Goal: Task Accomplishment & Management: Manage account settings

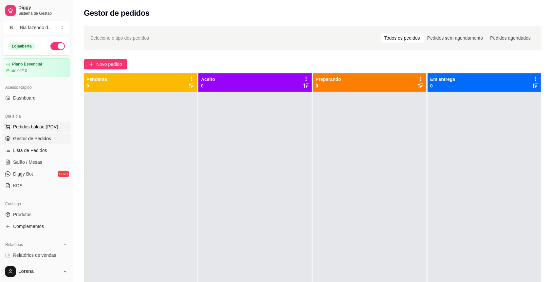
click at [52, 125] on span "Pedidos balcão (PDV)" at bounding box center [35, 126] width 45 height 7
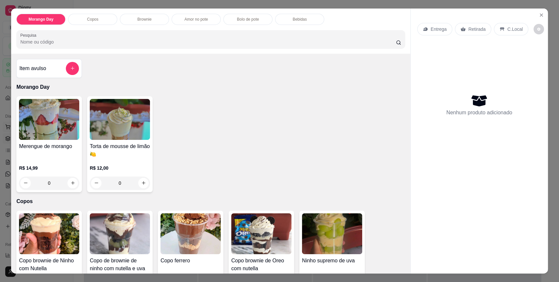
click at [52, 125] on img at bounding box center [49, 119] width 60 height 41
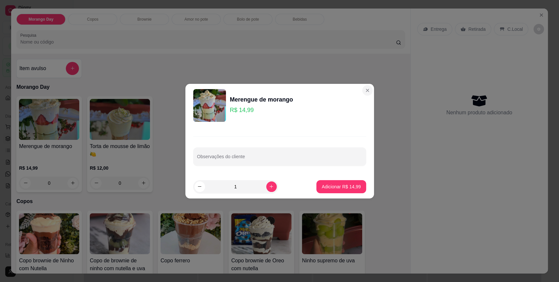
click at [370, 78] on div "Merengue de morango R$ 14,99 Observações do cliente 1 Adicionar R$ 14,99" at bounding box center [279, 141] width 559 height 282
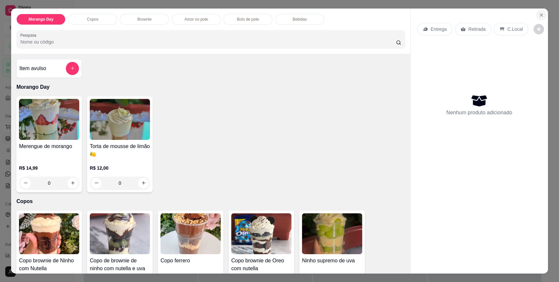
click at [538, 17] on button "Close" at bounding box center [541, 15] width 10 height 10
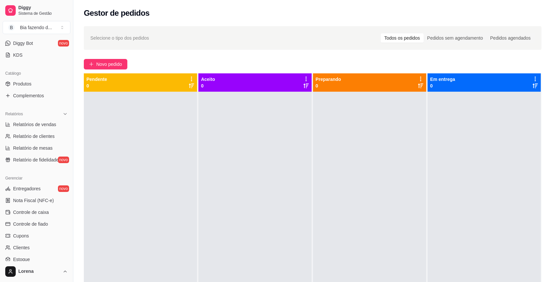
scroll to position [131, 0]
click at [36, 209] on span "Controle de caixa" at bounding box center [31, 211] width 36 height 7
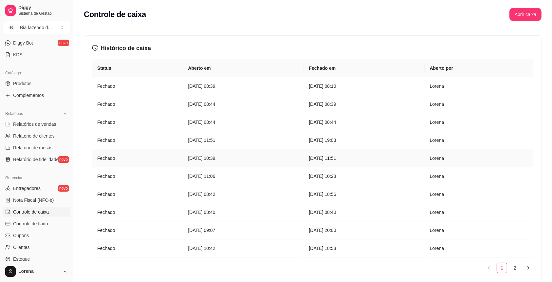
scroll to position [30, 0]
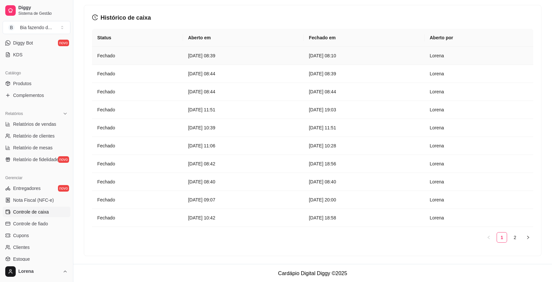
click at [385, 61] on td "[DATE] 08:10" at bounding box center [364, 56] width 121 height 18
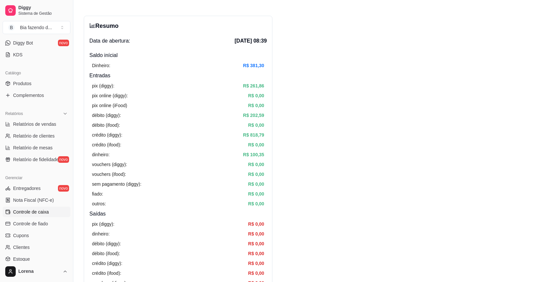
scroll to position [131, 0]
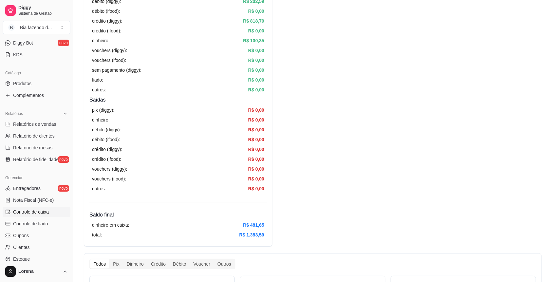
click at [47, 212] on span "Controle de caixa" at bounding box center [31, 211] width 36 height 7
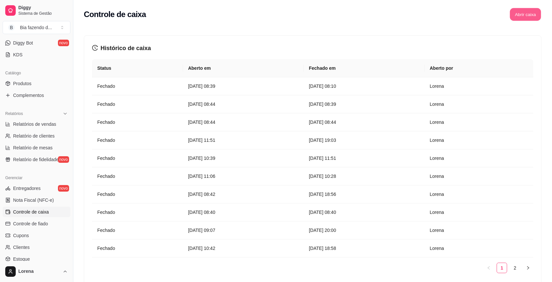
click at [534, 9] on button "Abrir caixa" at bounding box center [525, 14] width 31 height 13
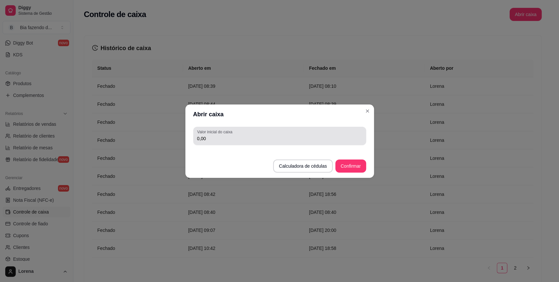
click at [261, 130] on div "0,00" at bounding box center [279, 135] width 165 height 13
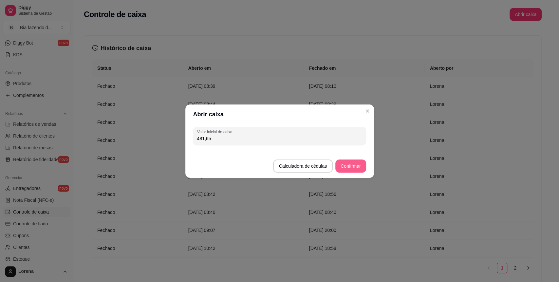
type input "481,65"
click at [351, 169] on button "Confirmar" at bounding box center [350, 165] width 30 height 13
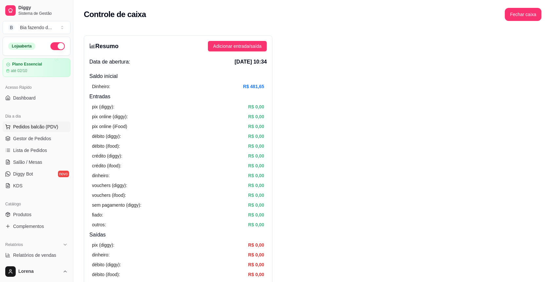
click at [45, 128] on span "Pedidos balcão (PDV)" at bounding box center [35, 126] width 45 height 7
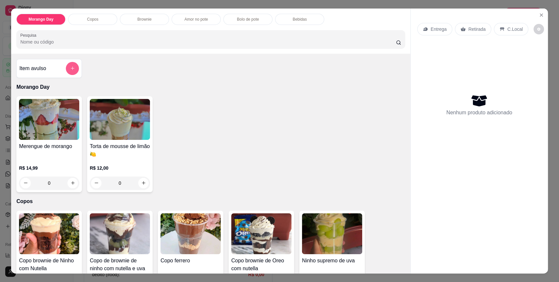
click at [70, 70] on icon "add-separate-item" at bounding box center [72, 68] width 5 height 5
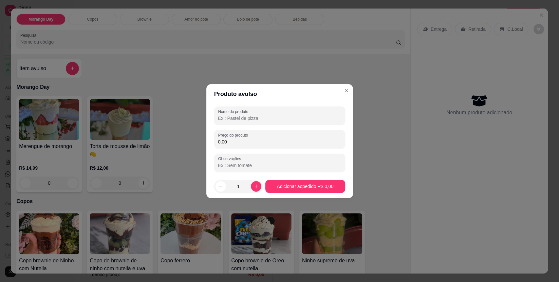
click at [281, 115] on input "Nome do produto" at bounding box center [279, 118] width 123 height 7
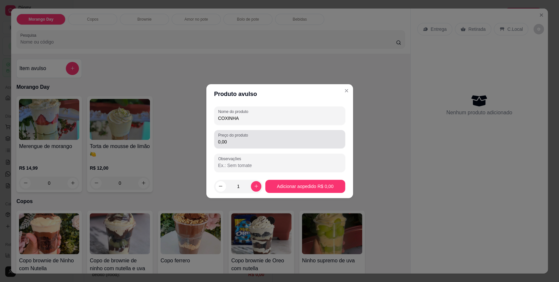
type input "COXINHA"
click at [225, 143] on input "0,00" at bounding box center [279, 141] width 123 height 7
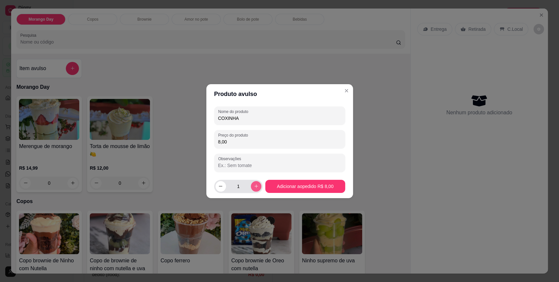
type input "8,00"
click at [256, 184] on icon "increase-product-quantity" at bounding box center [256, 186] width 5 height 5
type input "2"
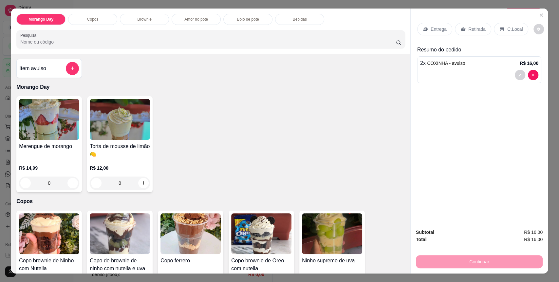
click at [61, 68] on div "Item avulso" at bounding box center [49, 68] width 60 height 13
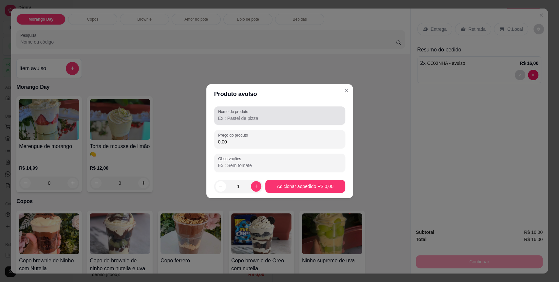
click at [261, 124] on div "Nome do produto" at bounding box center [279, 115] width 131 height 18
type input "[GEOGRAPHIC_DATA]"
click at [254, 184] on icon "increase-product-quantity" at bounding box center [256, 186] width 5 height 5
click at [217, 187] on button "decrease-product-quantity" at bounding box center [220, 186] width 10 height 10
type input "1"
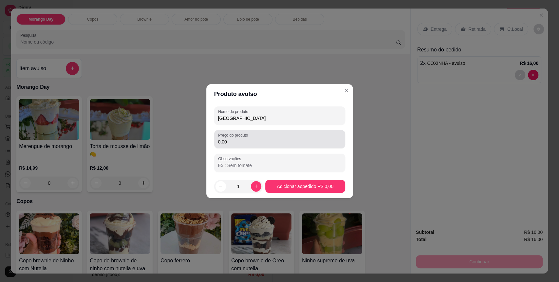
click at [245, 145] on div "0,00" at bounding box center [279, 139] width 123 height 13
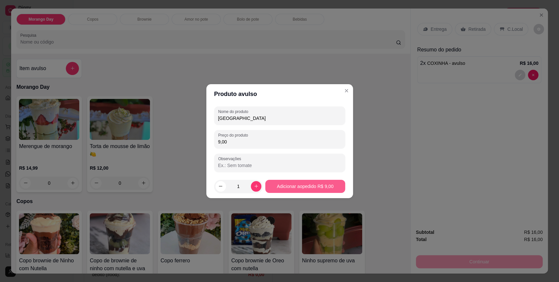
type input "9,00"
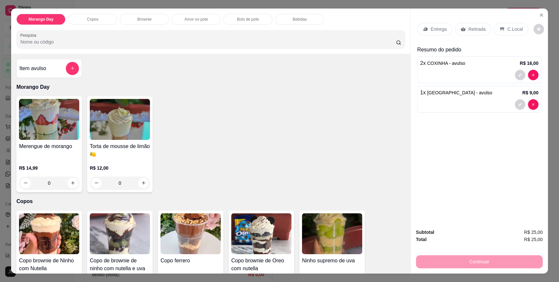
click at [507, 30] on p "C.Local" at bounding box center [514, 29] width 15 height 7
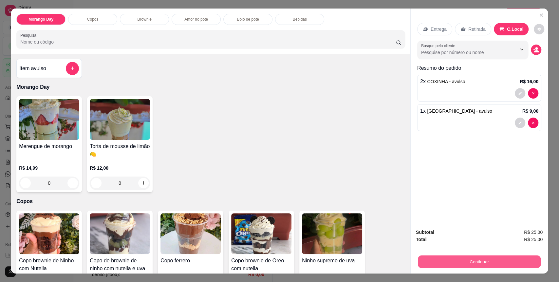
click at [495, 266] on button "Continuar" at bounding box center [479, 261] width 123 height 13
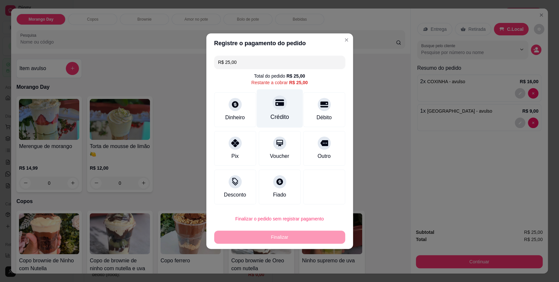
click at [291, 107] on div "Crédito" at bounding box center [279, 108] width 46 height 38
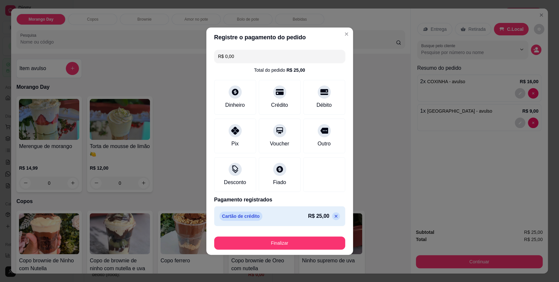
click at [283, 250] on footer "Finalizar" at bounding box center [279, 241] width 147 height 26
click at [283, 249] on footer "Finalizar" at bounding box center [279, 241] width 147 height 26
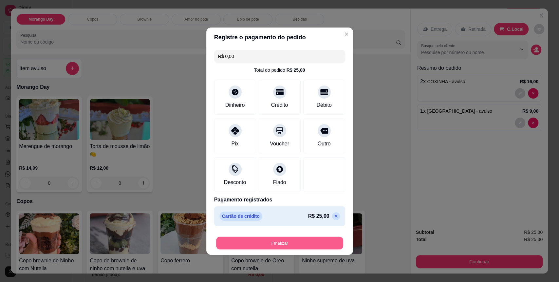
click at [285, 247] on button "Finalizar" at bounding box center [279, 242] width 127 height 13
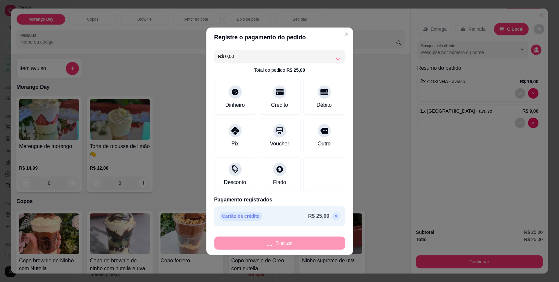
type input "-R$ 25,00"
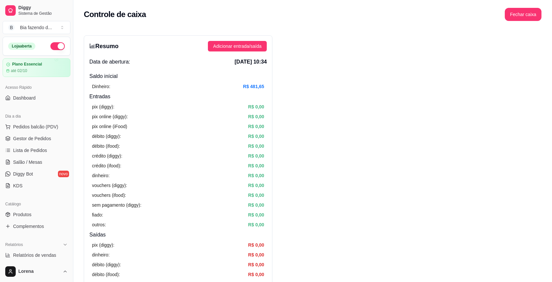
click at [65, 173] on div "Dia a dia Pedidos balcão (PDV) Gestor de Pedidos Lista de Pedidos Salão / Mesas…" at bounding box center [36, 150] width 73 height 85
click at [42, 172] on link "Diggy Bot novo" at bounding box center [37, 174] width 68 height 10
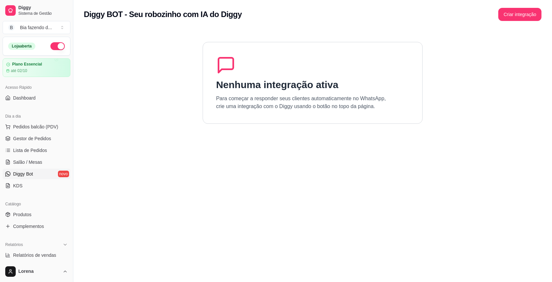
click at [359, 100] on p "Para começar a responder seus clientes automaticamente no WhatsApp, crie uma in…" at bounding box center [301, 103] width 170 height 16
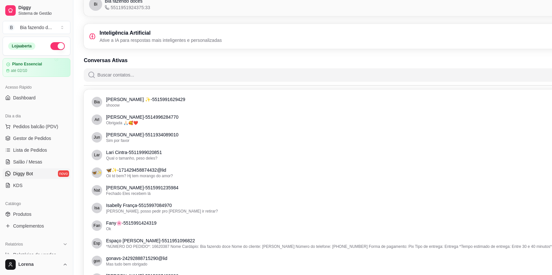
scroll to position [8, 0]
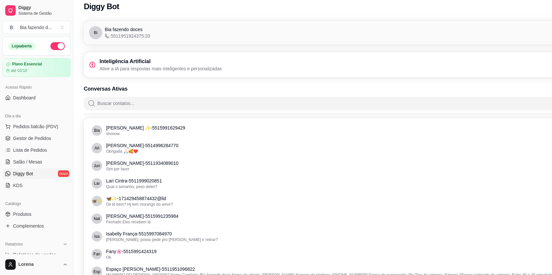
click at [174, 108] on input "Buscar contatos..." at bounding box center [353, 103] width 515 height 13
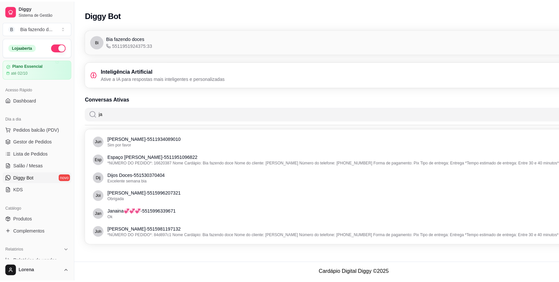
scroll to position [0, 0]
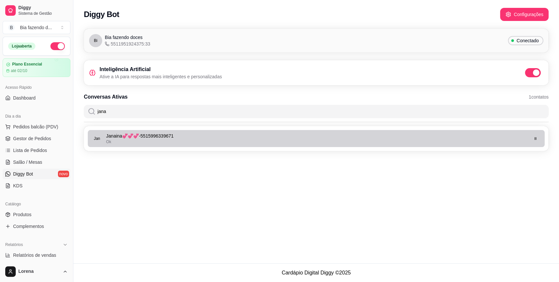
type input "jana"
click at [174, 135] on p "[PERSON_NAME]💞💞💞 - 5515996339671" at bounding box center [316, 136] width 421 height 7
click at [535, 141] on button "button" at bounding box center [535, 138] width 10 height 10
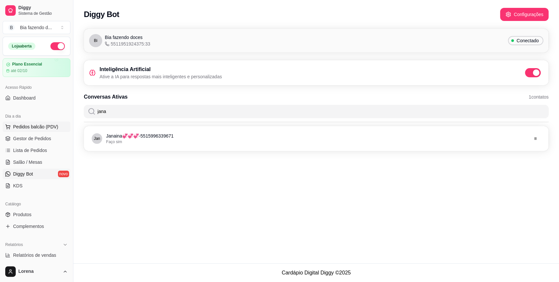
click at [39, 129] on span "Pedidos balcão (PDV)" at bounding box center [35, 126] width 45 height 7
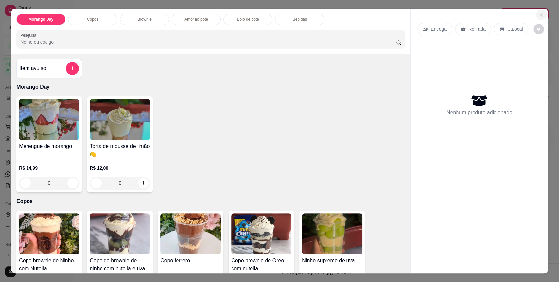
click at [538, 16] on icon "Close" at bounding box center [540, 14] width 5 height 5
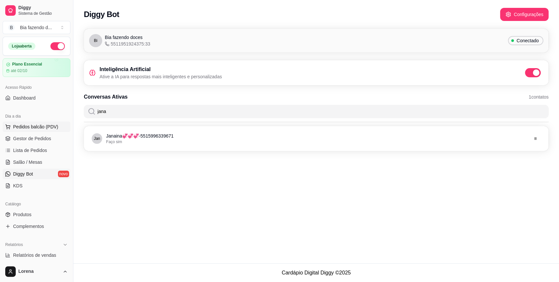
click at [39, 126] on span "Pedidos balcão (PDV)" at bounding box center [35, 126] width 45 height 7
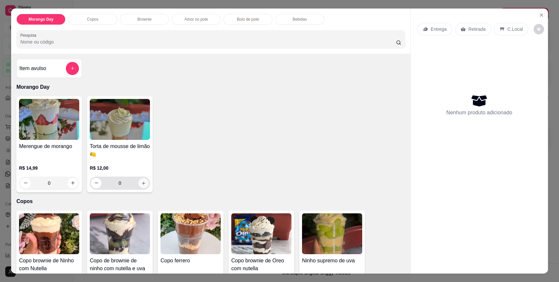
click at [143, 183] on button "increase-product-quantity" at bounding box center [143, 183] width 10 height 10
type input "1"
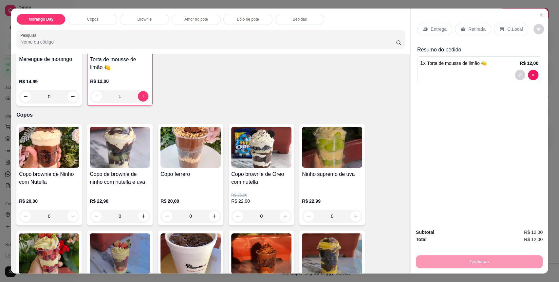
scroll to position [131, 0]
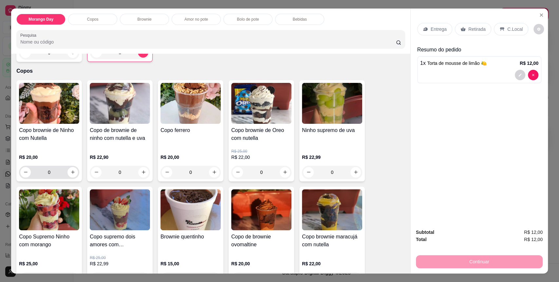
click at [74, 174] on div "0" at bounding box center [49, 172] width 58 height 13
click at [73, 174] on button "increase-product-quantity" at bounding box center [72, 172] width 10 height 10
type input "1"
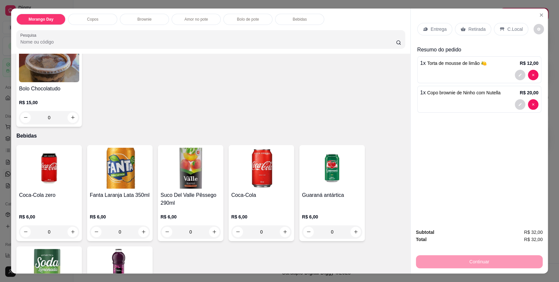
scroll to position [873, 0]
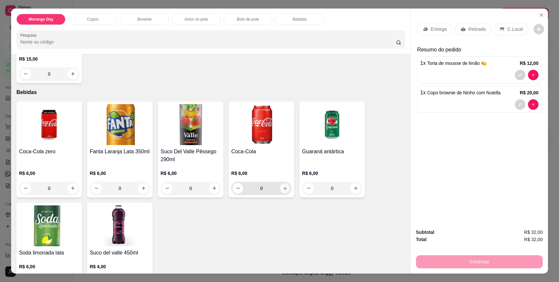
click at [282, 186] on icon "increase-product-quantity" at bounding box center [284, 188] width 5 height 5
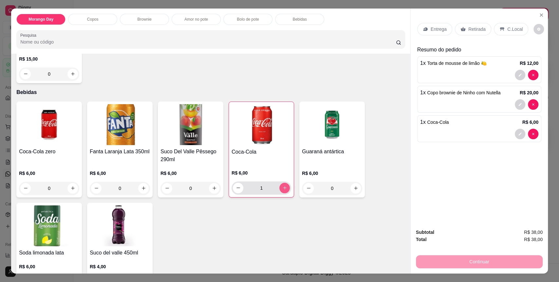
click at [282, 185] on icon "increase-product-quantity" at bounding box center [284, 187] width 5 height 5
type input "2"
click at [497, 21] on div "Entrega Retirada C.Local" at bounding box center [479, 29] width 124 height 23
click at [509, 26] on p "C.Local" at bounding box center [514, 29] width 15 height 7
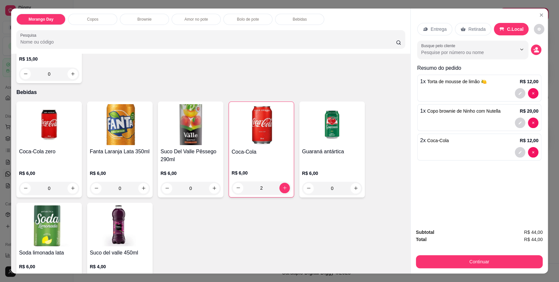
click at [487, 268] on div "Subtotal R$ 44,00 Total R$ 44,00 Continuar" at bounding box center [478, 248] width 137 height 50
click at [482, 261] on button "Continuar" at bounding box center [479, 261] width 127 height 13
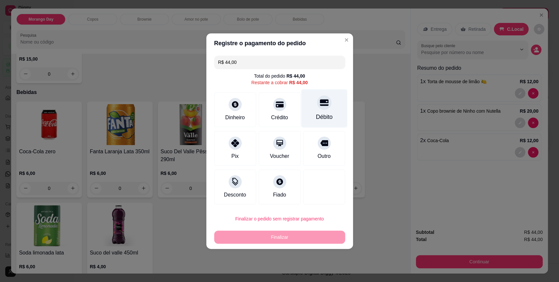
click at [309, 114] on div "Débito" at bounding box center [324, 108] width 46 height 38
type input "R$ 0,00"
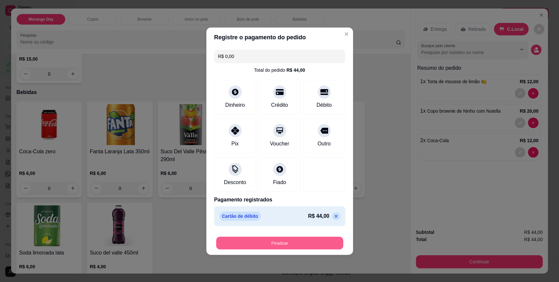
click at [295, 241] on button "Finalizar" at bounding box center [279, 242] width 127 height 13
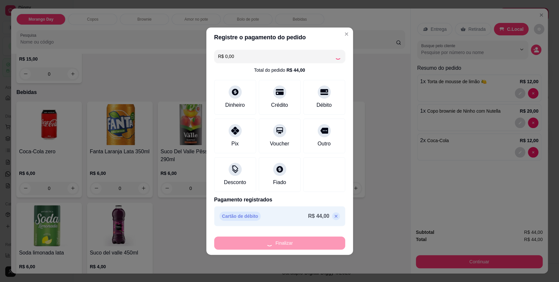
type input "0"
type input "-R$ 44,00"
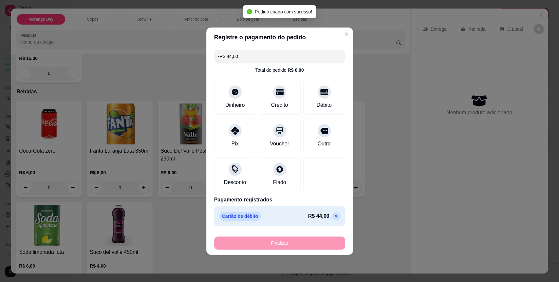
scroll to position [872, 0]
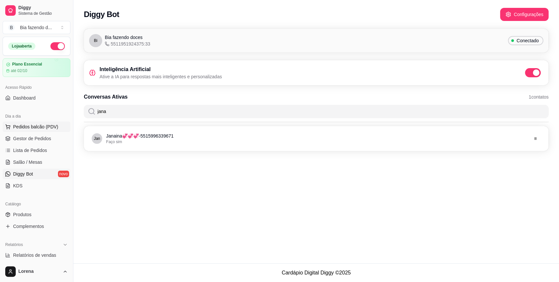
click at [42, 128] on span "Pedidos balcão (PDV)" at bounding box center [35, 126] width 45 height 7
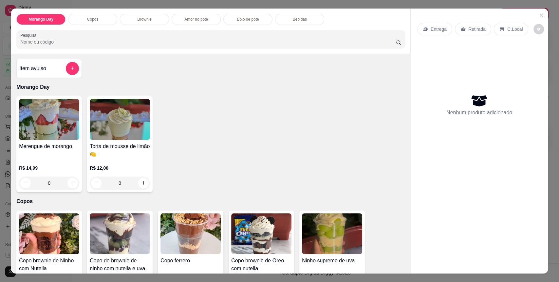
click at [207, 19] on div "Amor no pote" at bounding box center [195, 19] width 49 height 11
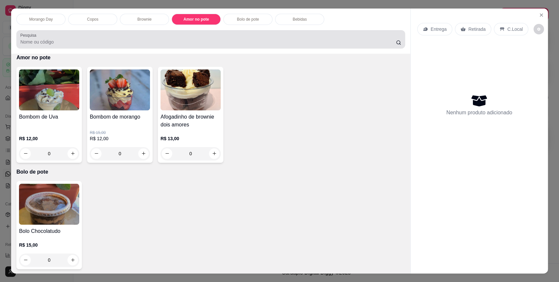
scroll to position [12, 0]
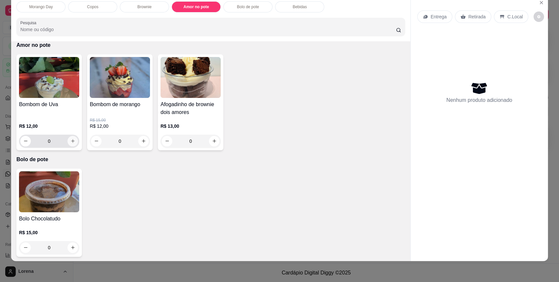
click at [73, 141] on button "increase-product-quantity" at bounding box center [72, 141] width 10 height 10
type input "1"
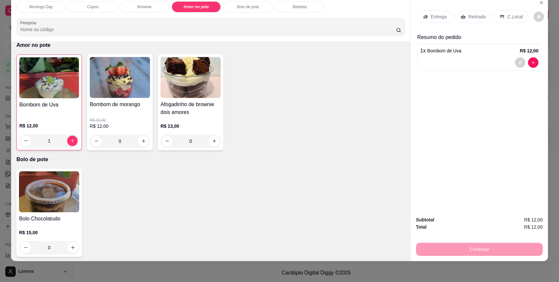
click at [508, 17] on p "C.Local" at bounding box center [514, 16] width 15 height 7
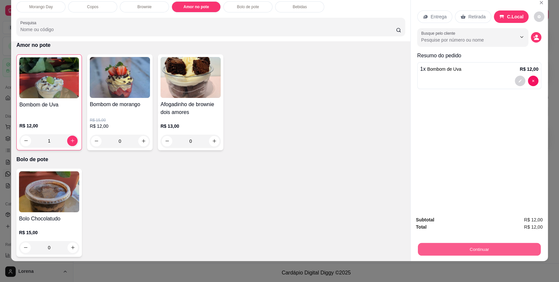
click at [480, 247] on button "Continuar" at bounding box center [479, 249] width 123 height 13
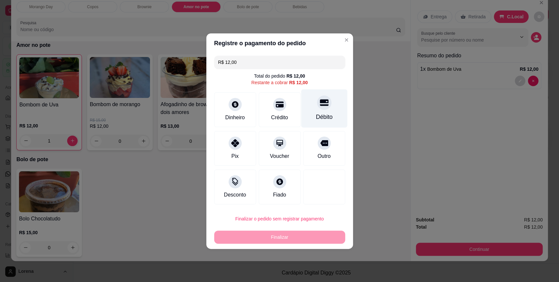
drag, startPoint x: 319, startPoint y: 111, endPoint x: 319, endPoint y: 116, distance: 4.9
click at [319, 112] on div "Débito" at bounding box center [324, 108] width 46 height 38
type input "R$ 0,00"
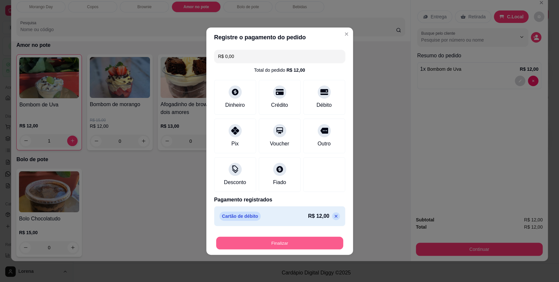
click at [320, 239] on button "Finalizar" at bounding box center [279, 242] width 127 height 13
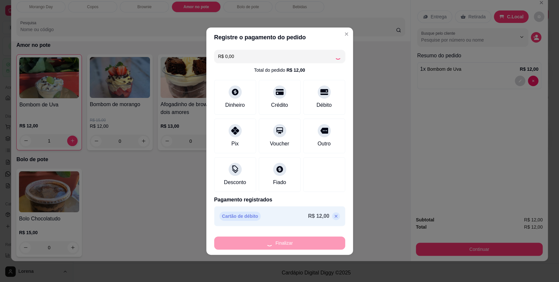
type input "0"
type input "-R$ 12,00"
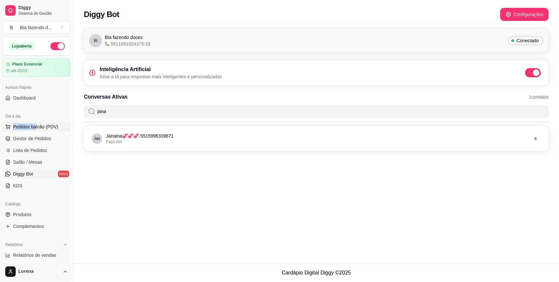
drag, startPoint x: 34, startPoint y: 119, endPoint x: 36, endPoint y: 127, distance: 8.2
click at [35, 124] on div "Dia a dia Pedidos balcão (PDV) Gestor de Pedidos Lista de Pedidos Salão / Mesas…" at bounding box center [36, 150] width 73 height 85
click at [38, 129] on span "Pedidos balcão (PDV)" at bounding box center [35, 126] width 45 height 7
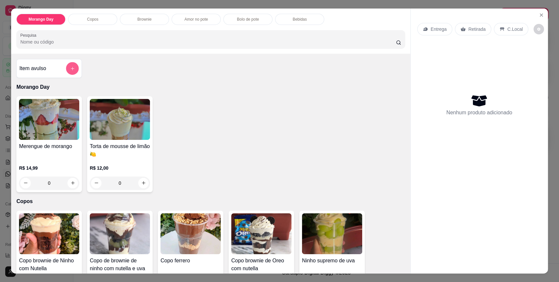
click at [69, 72] on button "add-separate-item" at bounding box center [72, 68] width 13 height 13
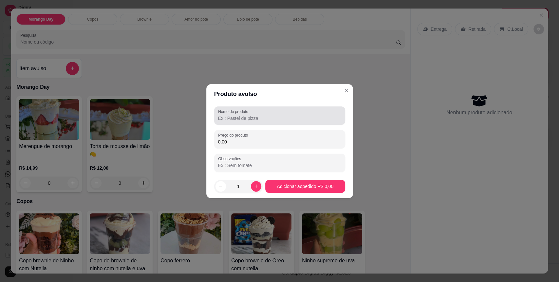
click at [241, 113] on label "Nome do produto" at bounding box center [234, 112] width 32 height 6
click at [241, 115] on input "Nome do produto" at bounding box center [279, 118] width 123 height 7
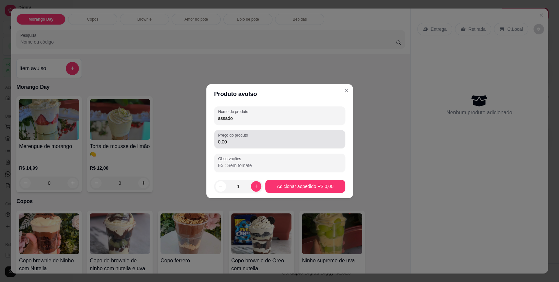
type input "assado"
click at [271, 140] on input "0,00" at bounding box center [279, 141] width 123 height 7
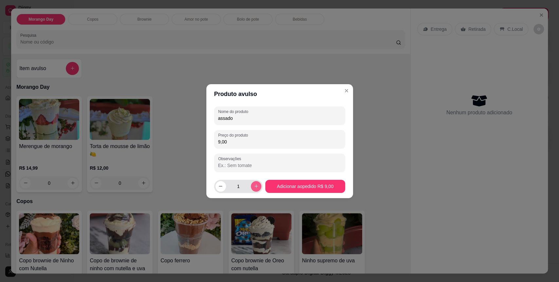
type input "9,00"
click at [254, 186] on icon "increase-product-quantity" at bounding box center [256, 186] width 5 height 5
type input "2"
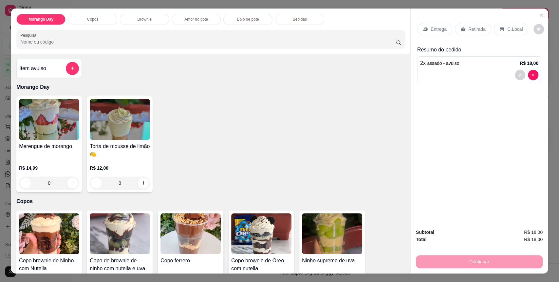
click at [281, 20] on div "Bebidas" at bounding box center [299, 19] width 49 height 11
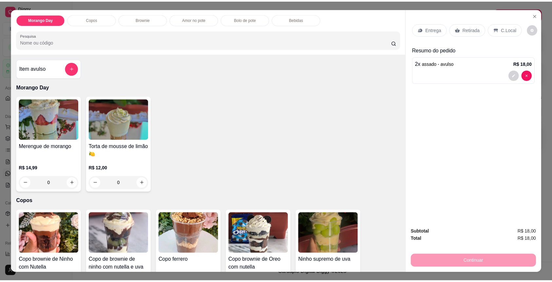
scroll to position [12, 0]
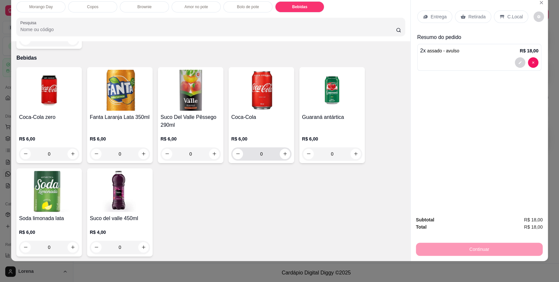
click at [283, 147] on div "0" at bounding box center [261, 153] width 58 height 13
click at [283, 152] on icon "increase-product-quantity" at bounding box center [284, 154] width 5 height 5
type input "1"
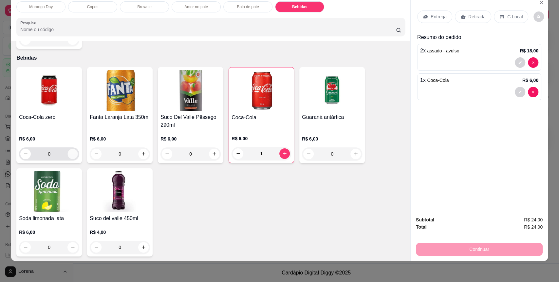
click at [70, 152] on icon "increase-product-quantity" at bounding box center [72, 154] width 5 height 5
type input "1"
click at [507, 14] on p "C.Local" at bounding box center [514, 16] width 15 height 7
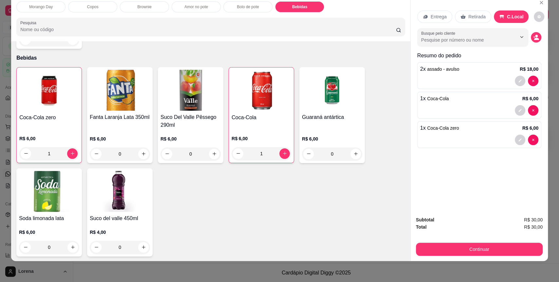
click at [482, 242] on div "Continuar" at bounding box center [479, 248] width 127 height 15
click at [481, 245] on button "Continuar" at bounding box center [479, 249] width 127 height 13
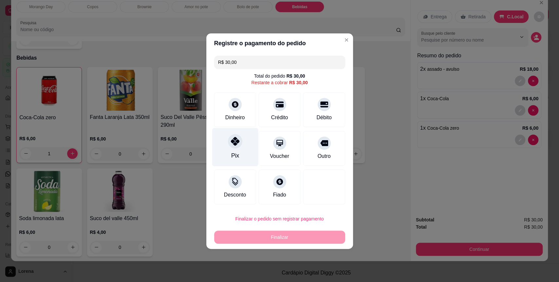
click at [229, 156] on div "Pix" at bounding box center [235, 147] width 46 height 38
type input "R$ 0,00"
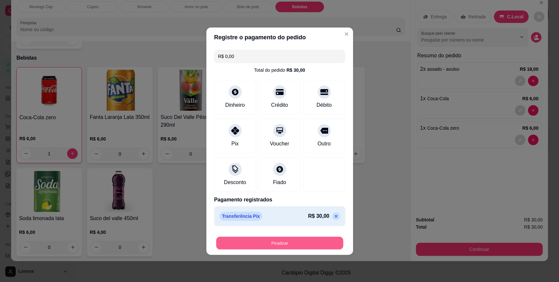
click at [278, 249] on button "Finalizar" at bounding box center [279, 242] width 127 height 13
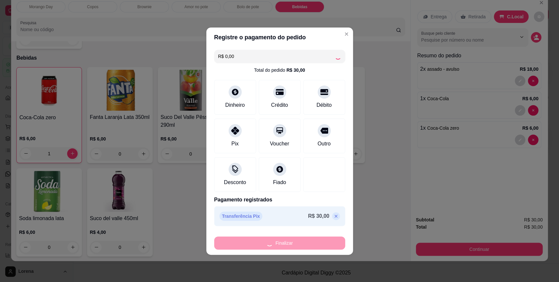
type input "0"
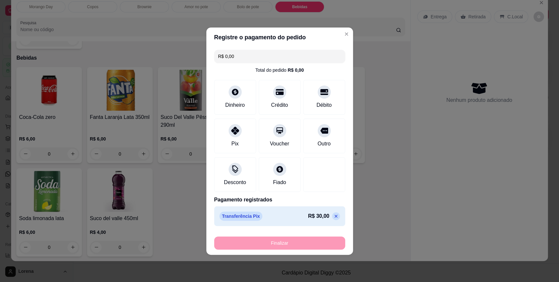
type input "-R$ 30,00"
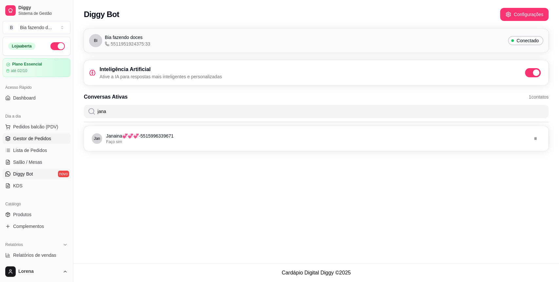
click at [45, 137] on span "Gestor de Pedidos" at bounding box center [32, 138] width 38 height 7
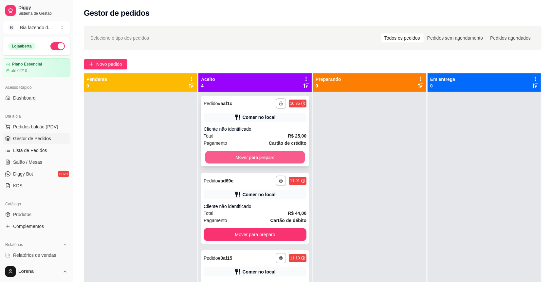
click at [262, 157] on button "Mover para preparo" at bounding box center [255, 157] width 100 height 13
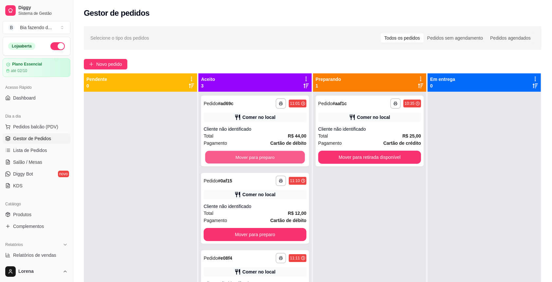
click at [262, 157] on button "Mover para preparo" at bounding box center [255, 157] width 100 height 13
click at [262, 157] on div "Mover para preparo" at bounding box center [255, 157] width 103 height 13
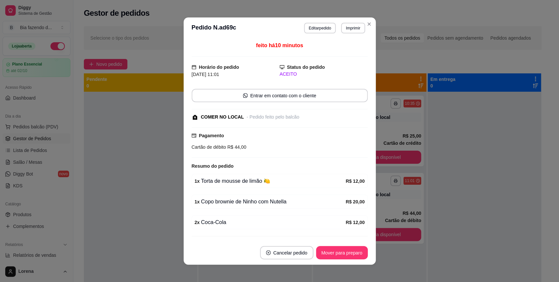
click at [262, 157] on div at bounding box center [279, 157] width 176 height 1
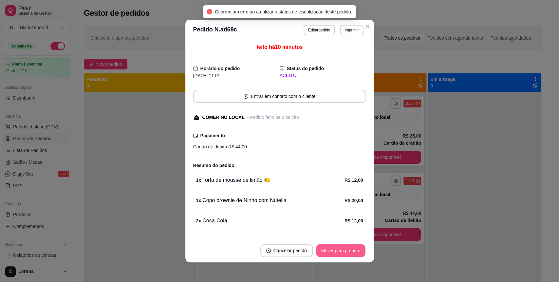
click at [321, 244] on button "Mover para preparo" at bounding box center [340, 250] width 49 height 13
click at [319, 244] on div "Mover para retirada disponível" at bounding box center [329, 250] width 72 height 13
click at [320, 249] on button "Mover para retirada disponível" at bounding box center [329, 250] width 72 height 13
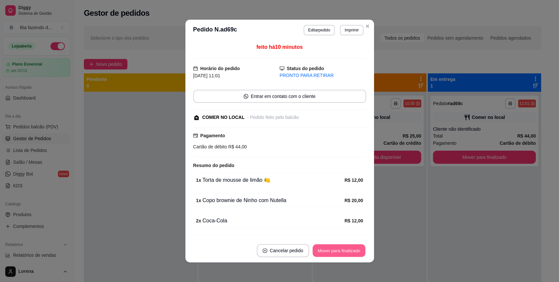
click at [320, 249] on button "Mover para finalizado" at bounding box center [338, 250] width 53 height 13
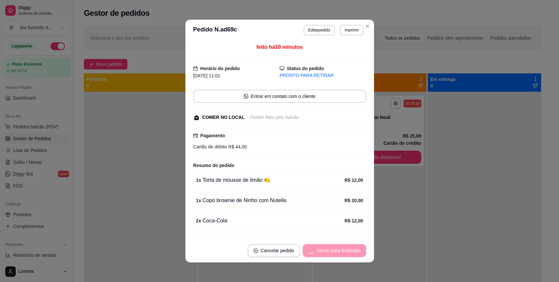
click at [360, 31] on header "**********" at bounding box center [279, 30] width 189 height 21
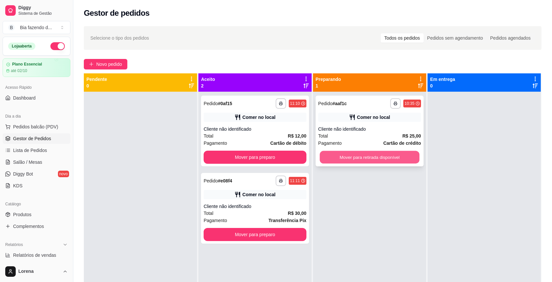
click at [399, 157] on button "Mover para retirada disponível" at bounding box center [370, 157] width 100 height 13
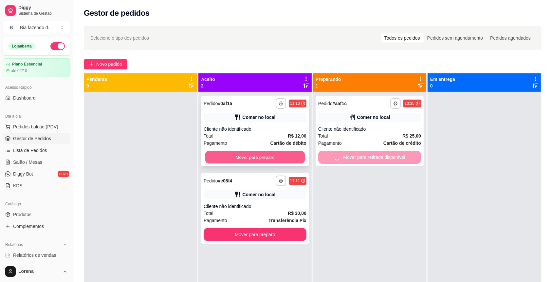
click at [249, 159] on button "Mover para preparo" at bounding box center [255, 157] width 100 height 13
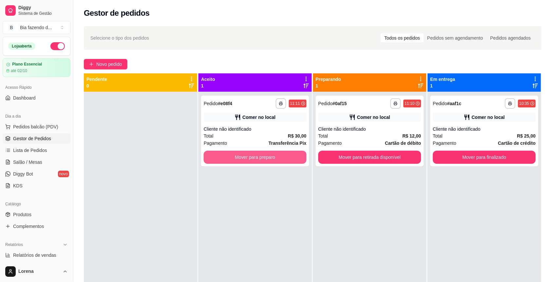
click at [249, 159] on button "Mover para preparo" at bounding box center [255, 157] width 103 height 13
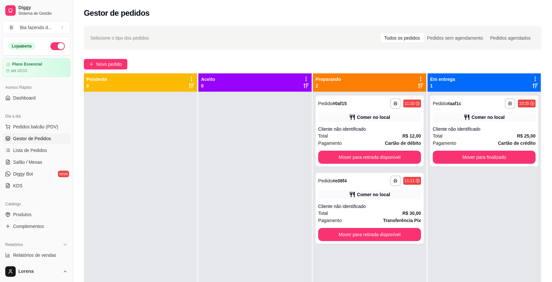
click at [249, 159] on div at bounding box center [254, 233] width 113 height 282
click at [353, 157] on button "Mover para retirada disponível" at bounding box center [369, 157] width 103 height 13
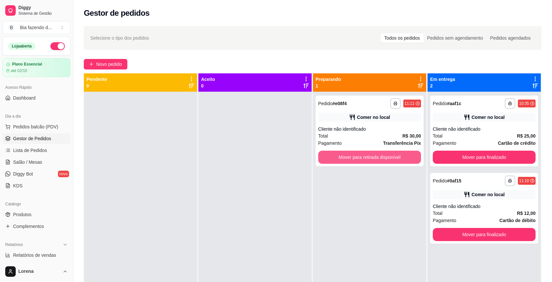
click at [353, 157] on button "Mover para retirada disponível" at bounding box center [369, 157] width 103 height 13
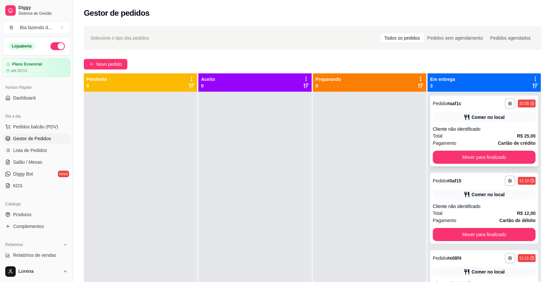
click at [470, 149] on div "**********" at bounding box center [484, 131] width 108 height 71
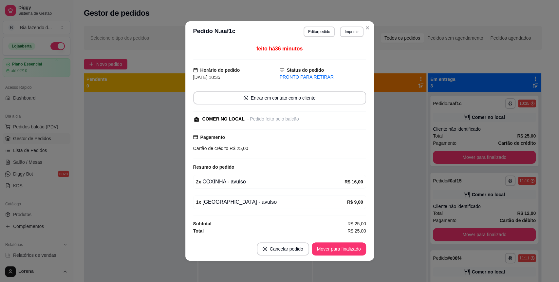
click at [332, 259] on footer "Cancelar pedido Mover para finalizado" at bounding box center [279, 249] width 189 height 24
click at [337, 248] on button "Mover para finalizado" at bounding box center [339, 248] width 54 height 13
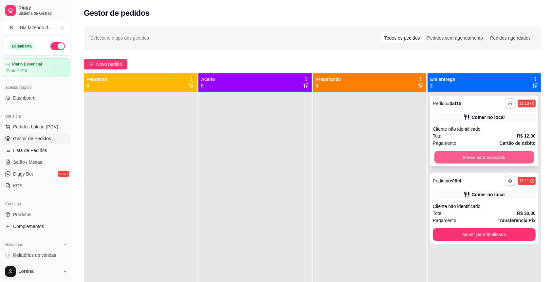
click at [502, 153] on button "Mover para finalizado" at bounding box center [484, 157] width 100 height 13
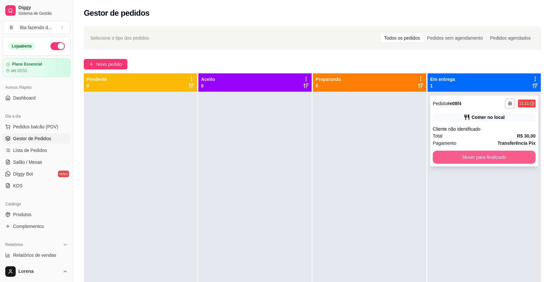
click at [493, 162] on button "Mover para finalizado" at bounding box center [484, 157] width 103 height 13
